Goal: Find contact information: Find contact information

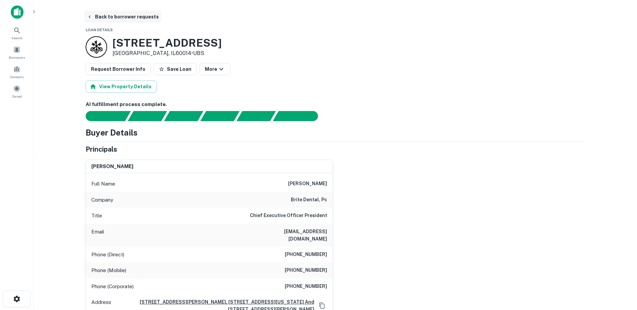
click at [97, 18] on button "Back to borrower requests" at bounding box center [122, 17] width 77 height 12
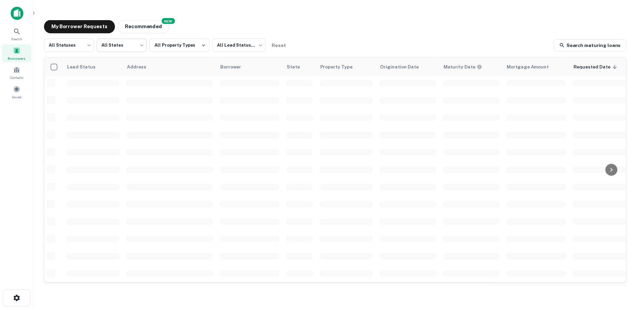
scroll to position [234, 0]
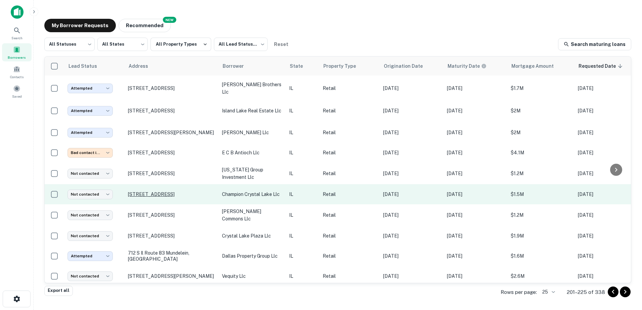
click at [162, 191] on p "[STREET_ADDRESS]" at bounding box center [171, 194] width 87 height 6
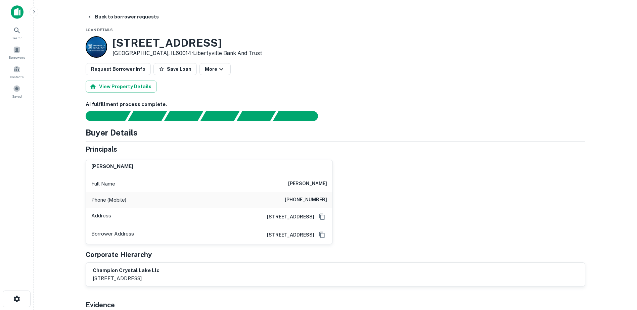
click at [312, 189] on div "Full Name [PERSON_NAME]" at bounding box center [209, 184] width 246 height 16
click at [312, 186] on h6 "[PERSON_NAME]" at bounding box center [307, 184] width 39 height 8
click at [312, 188] on h6 "[PERSON_NAME]" at bounding box center [307, 184] width 39 height 8
copy h6 "[PERSON_NAME]"
